Goal: Task Accomplishment & Management: Complete application form

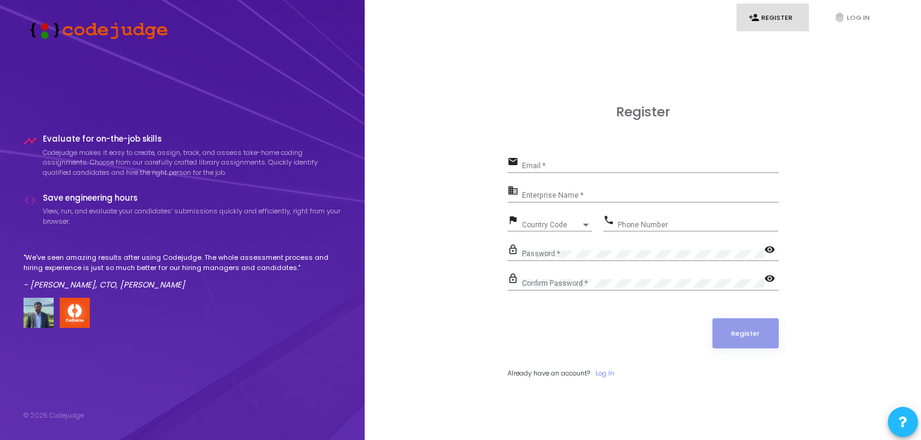
click at [545, 157] on div "Email *" at bounding box center [650, 163] width 257 height 19
click at [546, 168] on input "Email *" at bounding box center [650, 165] width 257 height 8
type input "[EMAIL_ADDRESS][DOMAIN_NAME]"
click at [533, 196] on input "Enterprise Name *" at bounding box center [650, 195] width 257 height 8
type input "A"
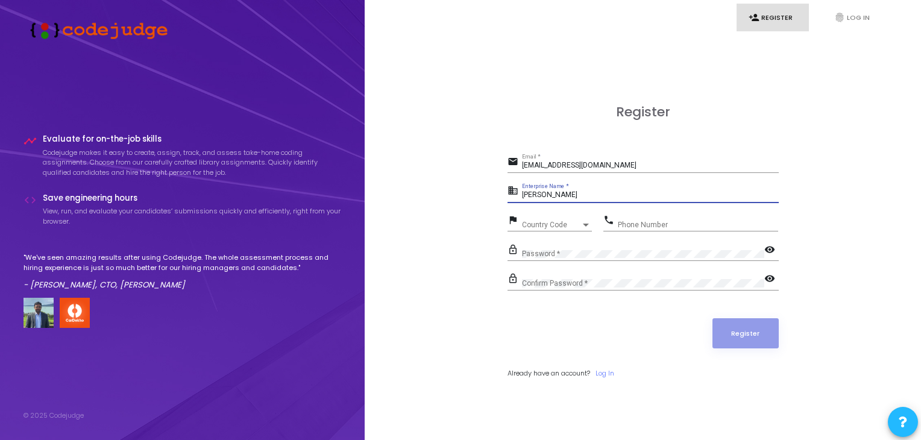
type input "[PERSON_NAME]"
click at [555, 225] on span "Country Code" at bounding box center [543, 225] width 43 height 8
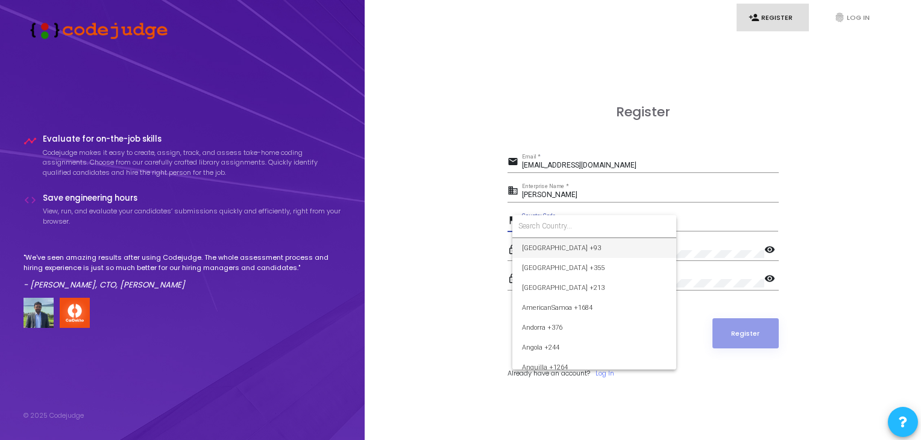
click at [555, 225] on input at bounding box center [594, 226] width 152 height 11
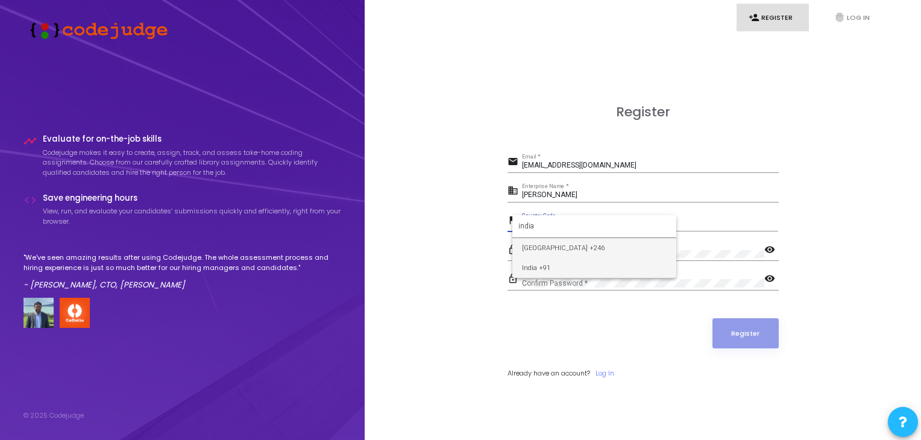
type input "india"
click at [554, 268] on span "India +91" at bounding box center [594, 268] width 145 height 20
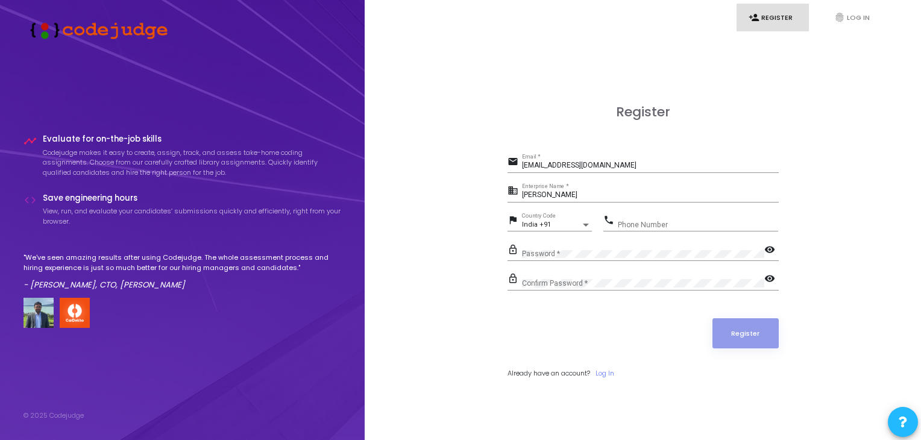
click at [688, 213] on div "Phone Number" at bounding box center [698, 222] width 160 height 19
click at [685, 225] on input "Phone Number" at bounding box center [698, 225] width 160 height 8
type input "9390630648"
click at [765, 248] on mat-icon "visibility" at bounding box center [771, 250] width 14 height 14
click at [765, 248] on mat-icon "visibility_off" at bounding box center [771, 250] width 14 height 14
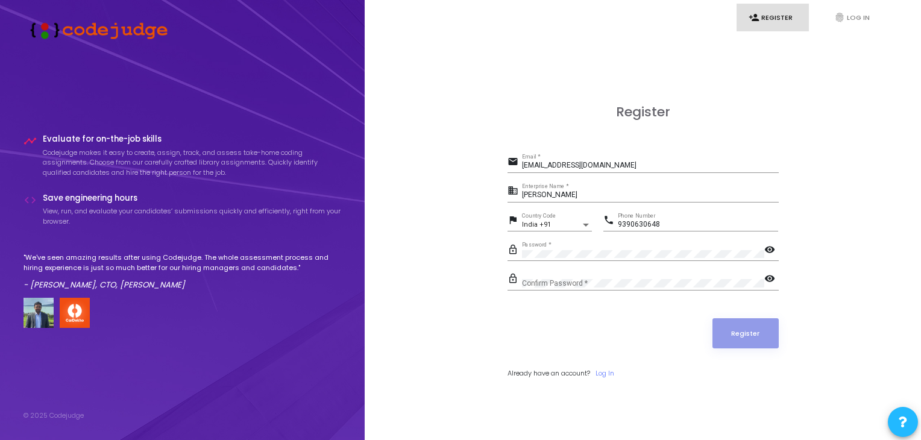
click at [685, 277] on div "Confirm Password *" at bounding box center [643, 280] width 242 height 19
click at [769, 280] on mat-icon "visibility" at bounding box center [771, 279] width 14 height 14
click at [744, 339] on button "Register" at bounding box center [745, 333] width 66 height 30
